Goal: Information Seeking & Learning: Find specific fact

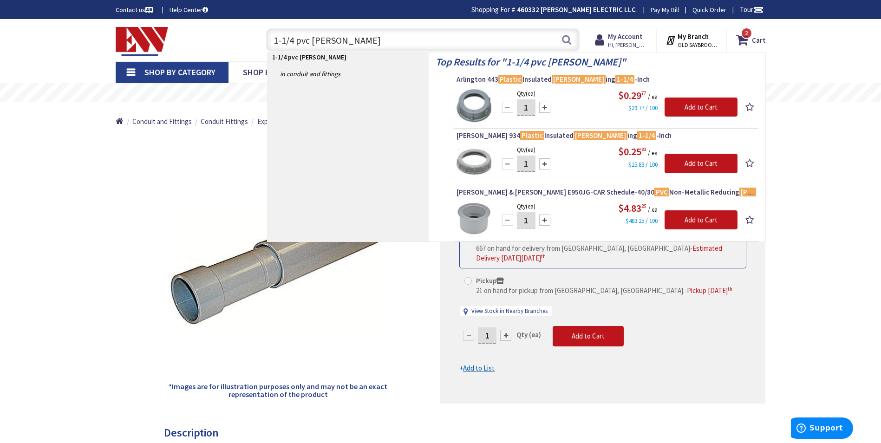
click at [336, 42] on input "1-1/4 pvc bush" at bounding box center [423, 39] width 314 height 23
click at [336, 41] on input "1-1/4 pvc bush" at bounding box center [423, 39] width 314 height 23
click at [336, 40] on input "1-1/4 pvc bush" at bounding box center [423, 39] width 314 height 23
click at [331, 40] on input "1-1/4 pvc bush" at bounding box center [423, 39] width 314 height 23
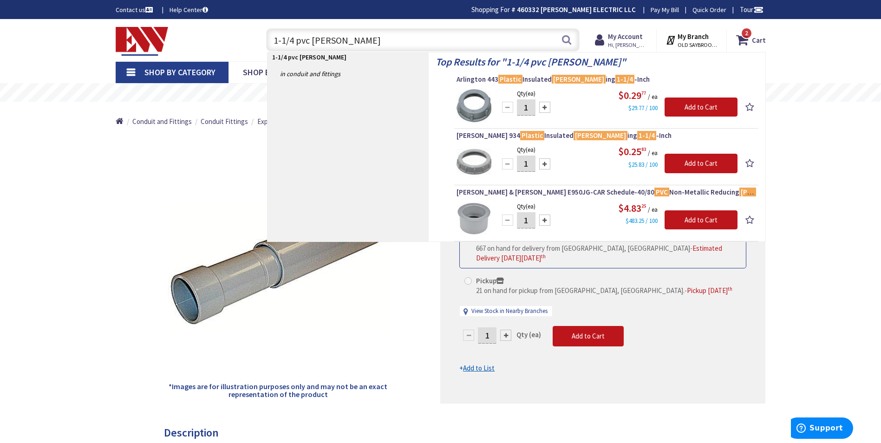
click at [331, 40] on input "1-1/4 pvc bush" at bounding box center [423, 39] width 314 height 23
type input "METER PEDISTAL"
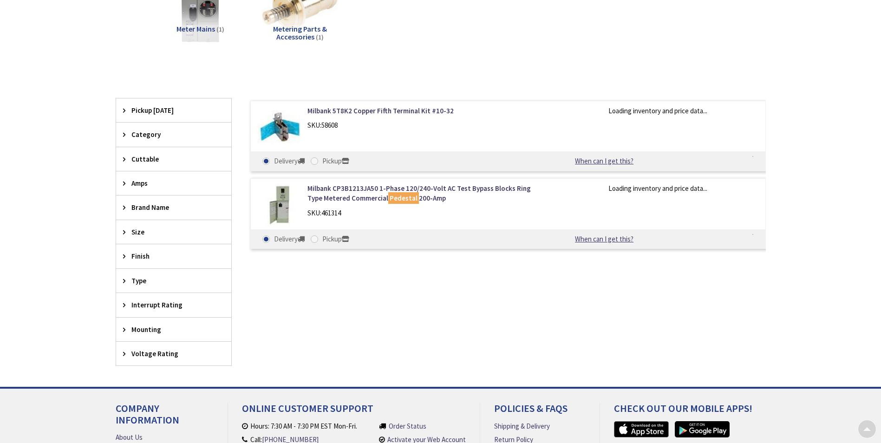
scroll to position [186, 0]
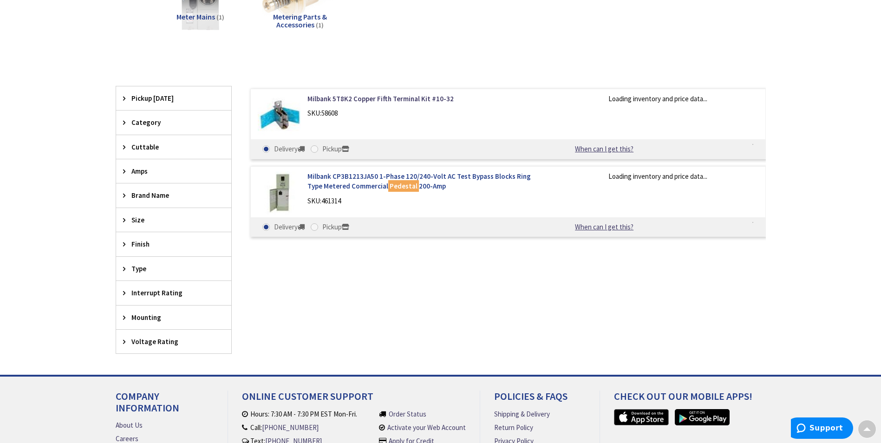
type input "[GEOGRAPHIC_DATA] Reflecting Pool, [STREET_ADDRESS][US_STATE]"
click at [346, 180] on link "Milbank CP3B1213JA50 1-Phase 120/240-Volt AC Test Bypass Blocks Ring Type Meter…" at bounding box center [425, 181] width 236 height 20
click at [350, 173] on link "Milbank CP3B1213JA50 1-Phase 120/240-Volt AC Test Bypass Blocks Ring Type Meter…" at bounding box center [425, 181] width 236 height 20
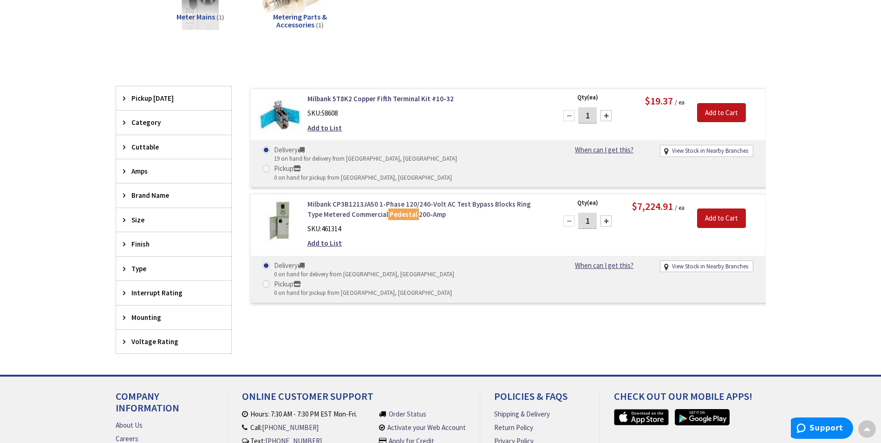
click at [340, 199] on link "Milbank CP3B1213JA50 1-Phase 120/240-Volt AC Test Bypass Blocks Ring Type Meter…" at bounding box center [425, 209] width 236 height 20
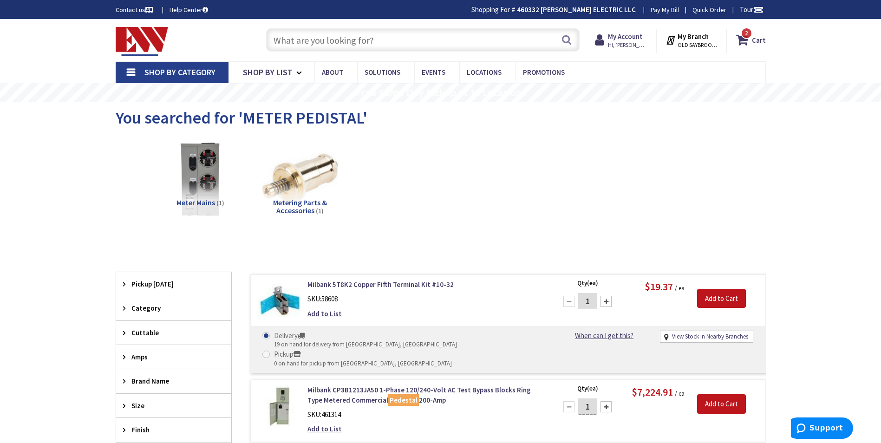
click at [282, 37] on input "text" at bounding box center [423, 39] width 314 height 23
paste input "U4322-O-200MB-5T9"
type input "U4322-O-200MB-5T9"
